Goal: Book appointment/travel/reservation

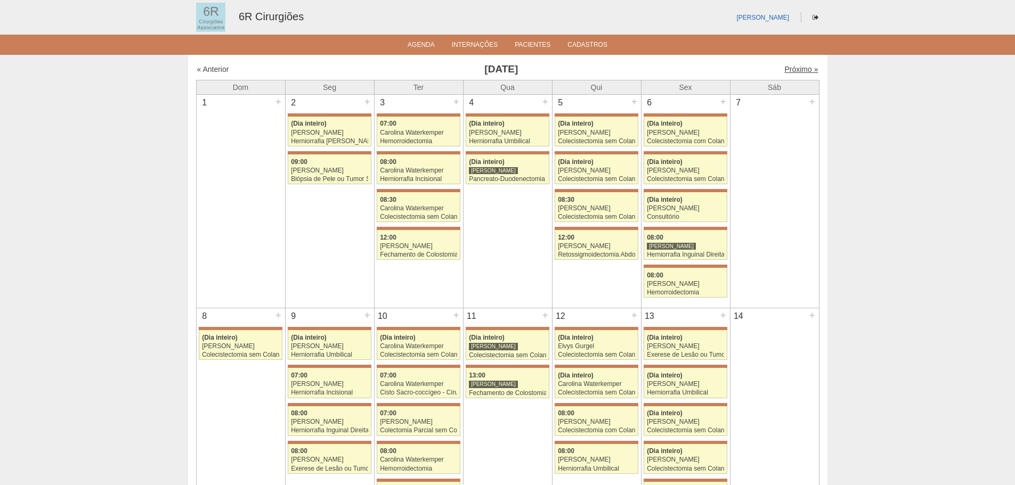
click at [798, 68] on link "Próximo »" at bounding box center [801, 69] width 34 height 9
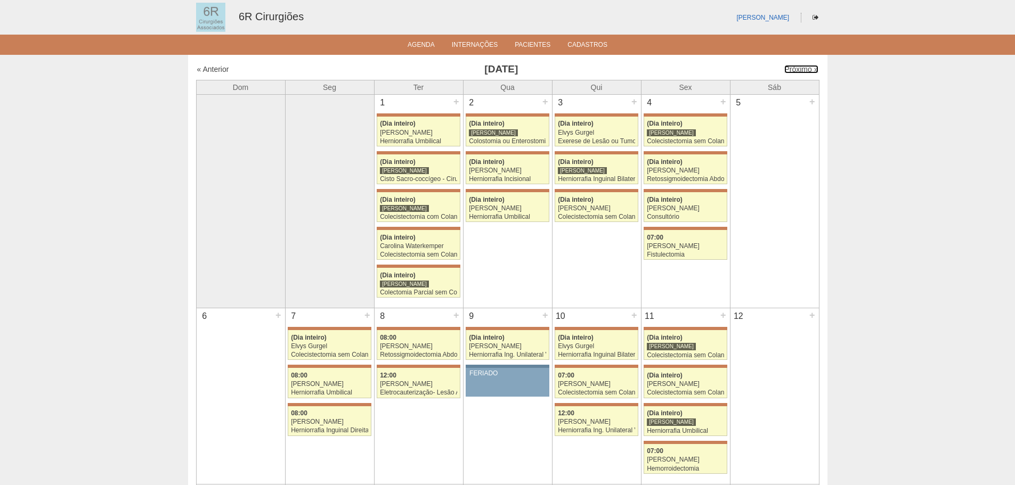
click at [800, 72] on link "Próximo »" at bounding box center [801, 69] width 34 height 9
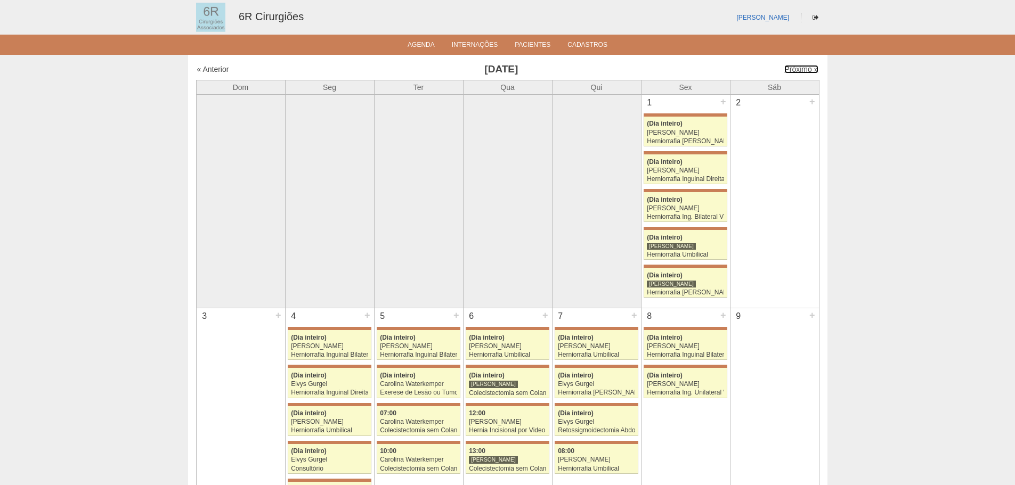
click at [800, 72] on link "Próximo »" at bounding box center [801, 69] width 34 height 9
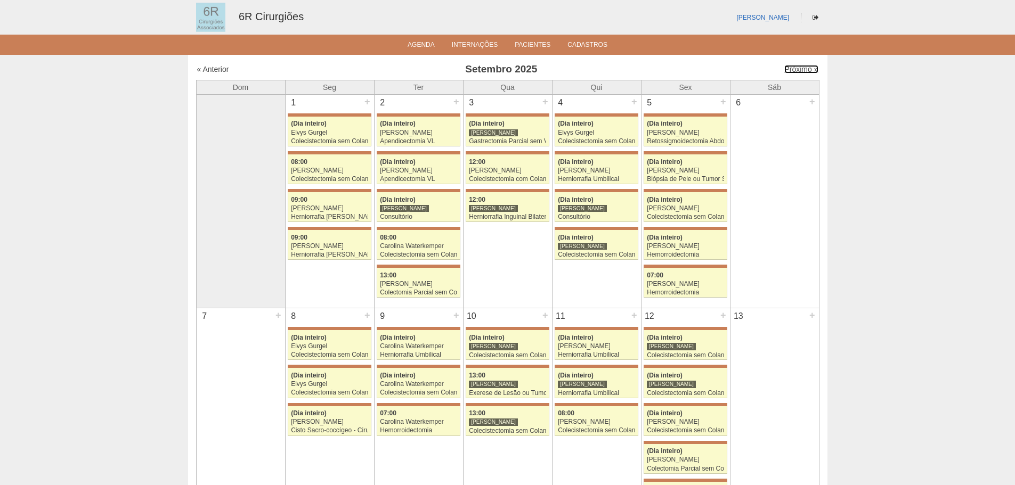
click at [800, 72] on link "Próximo »" at bounding box center [801, 69] width 34 height 9
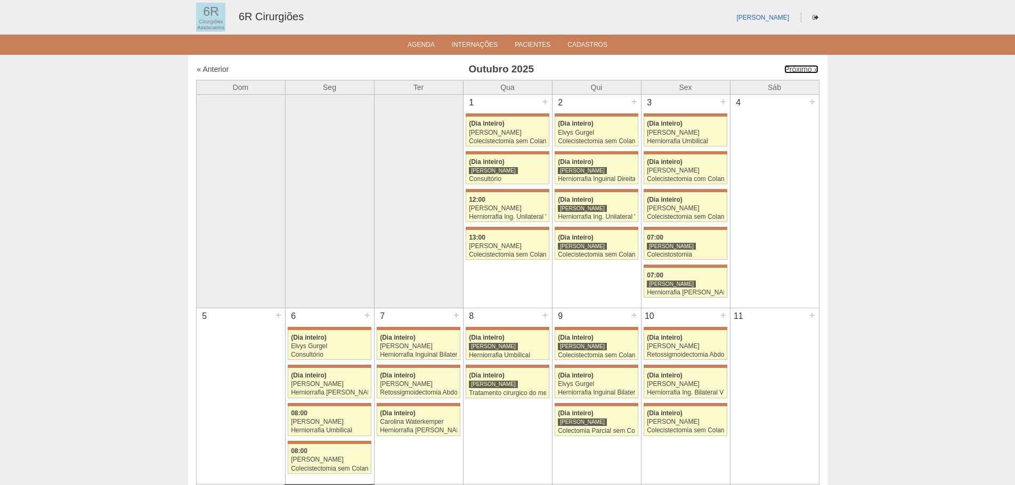
click at [800, 72] on link "Próximo »" at bounding box center [801, 69] width 34 height 9
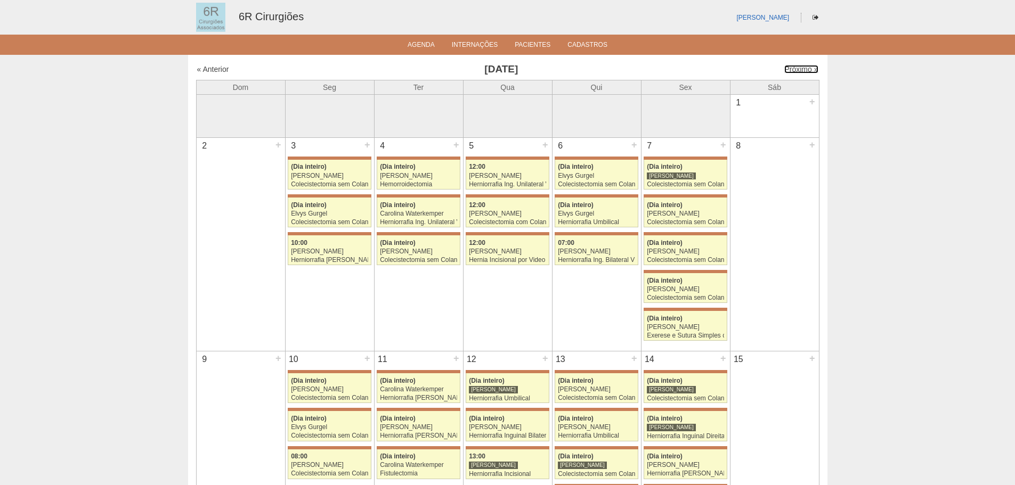
click at [800, 72] on link "Próximo »" at bounding box center [801, 69] width 34 height 9
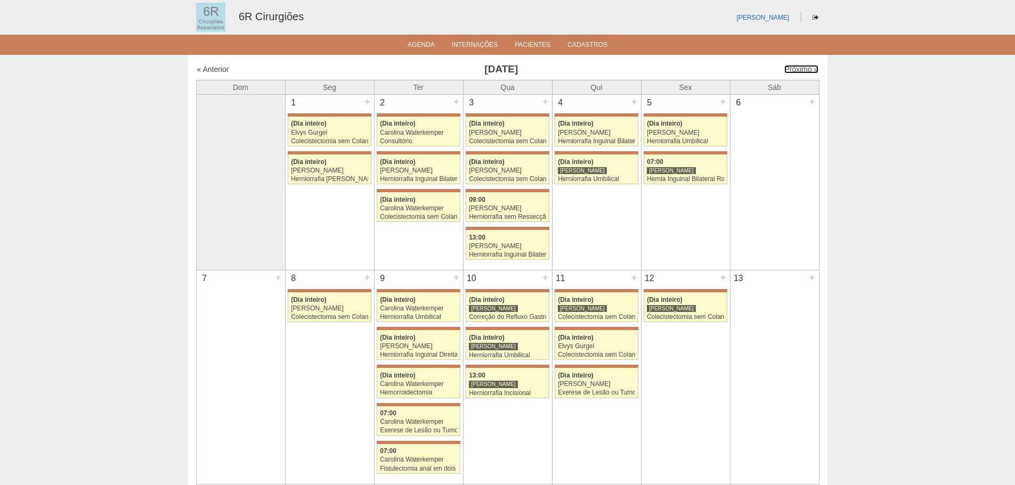
click at [800, 72] on link "Próximo »" at bounding box center [801, 69] width 34 height 9
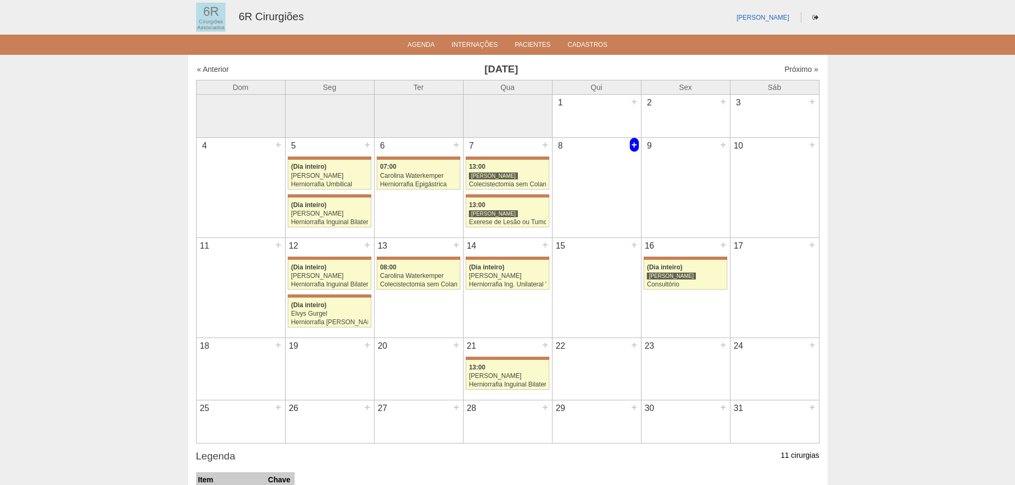
click at [631, 145] on div "+" at bounding box center [634, 145] width 9 height 14
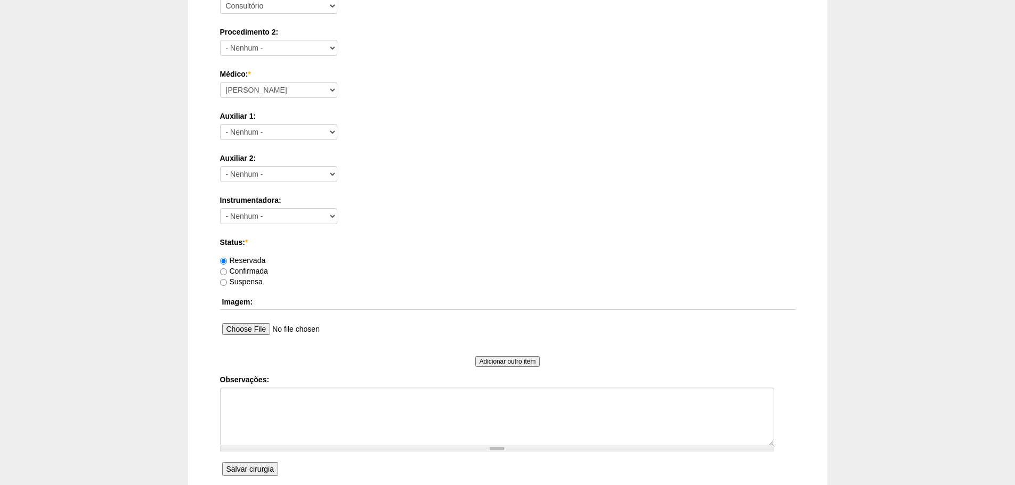
scroll to position [373, 0]
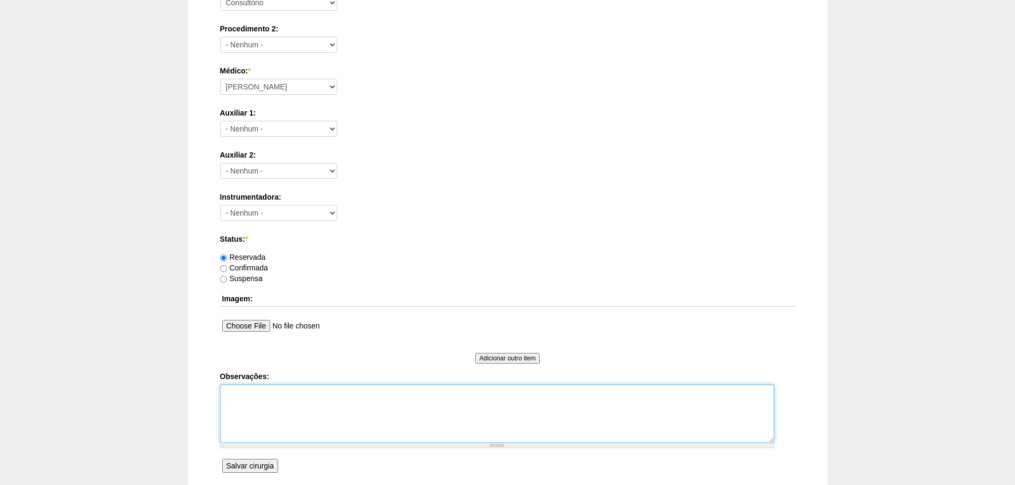
click at [299, 391] on textarea "Observações:" at bounding box center [497, 414] width 554 height 59
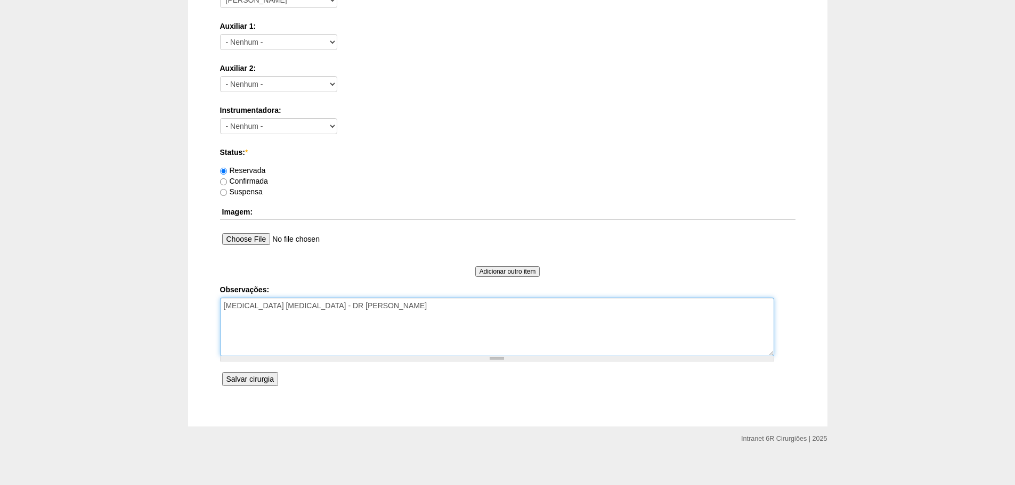
scroll to position [466, 0]
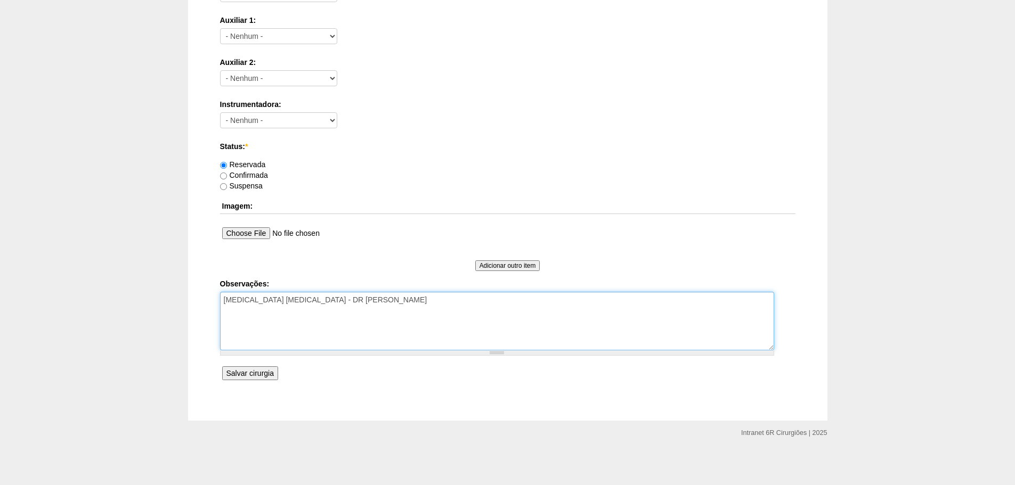
type textarea "HERNIA UMBILICAL - DR ELVYS"
click at [235, 372] on input "Salvar cirurgia" at bounding box center [250, 374] width 56 height 14
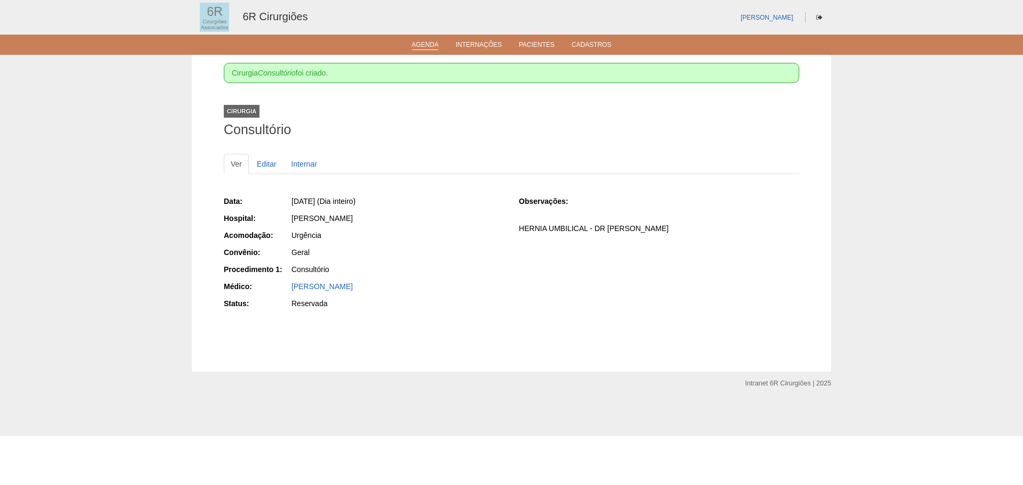
click at [427, 46] on link "Agenda" at bounding box center [425, 45] width 27 height 9
